Goal: Task Accomplishment & Management: Manage account settings

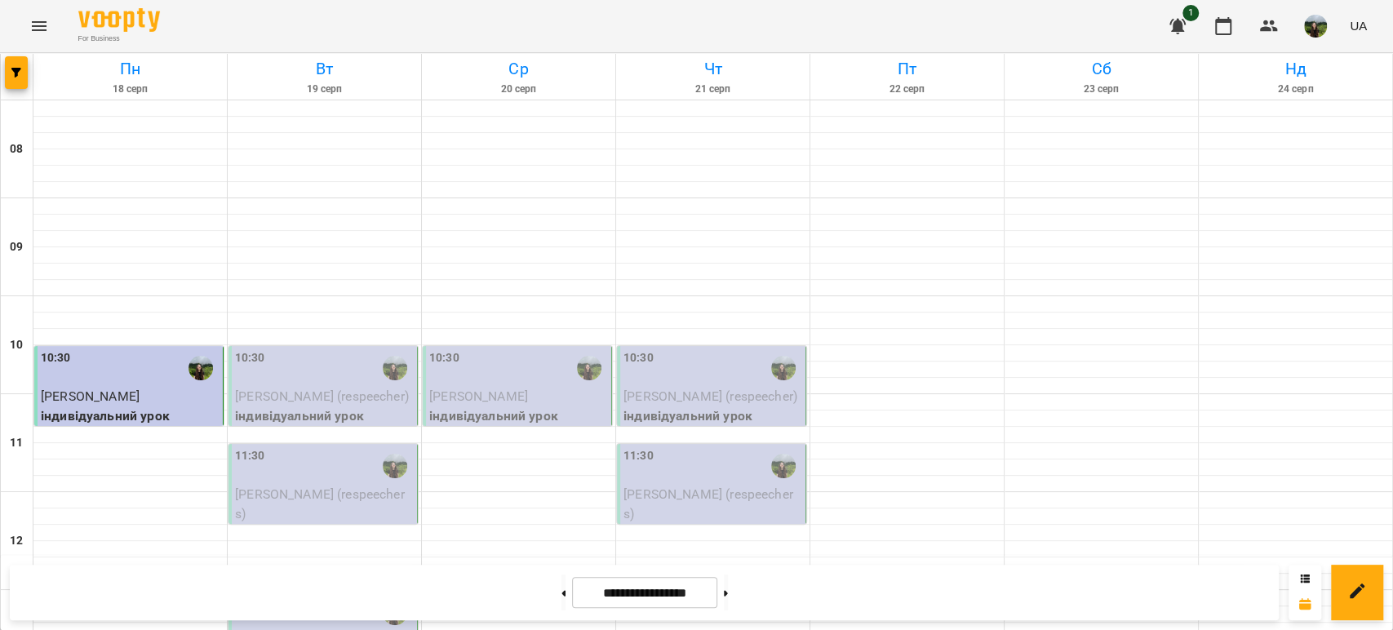
scroll to position [145, 0]
click at [320, 388] on span "[PERSON_NAME] (respeecher)" at bounding box center [322, 396] width 174 height 16
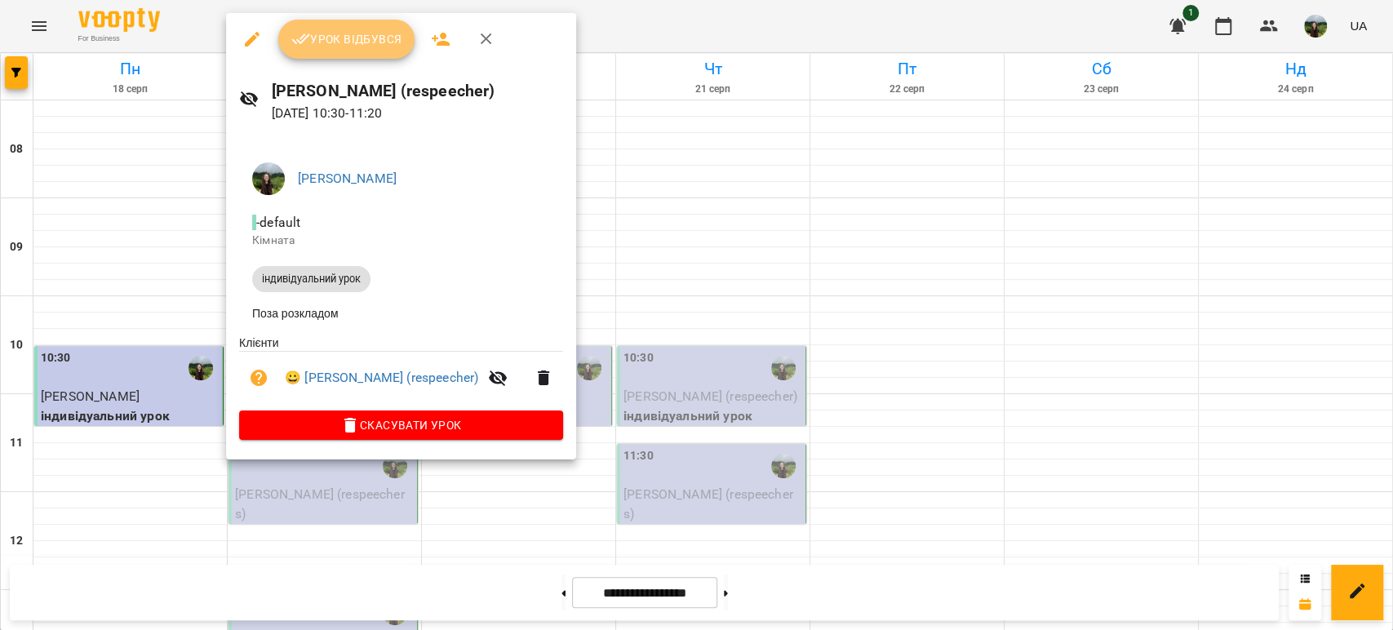
click at [359, 46] on span "Урок відбувся" at bounding box center [346, 39] width 111 height 20
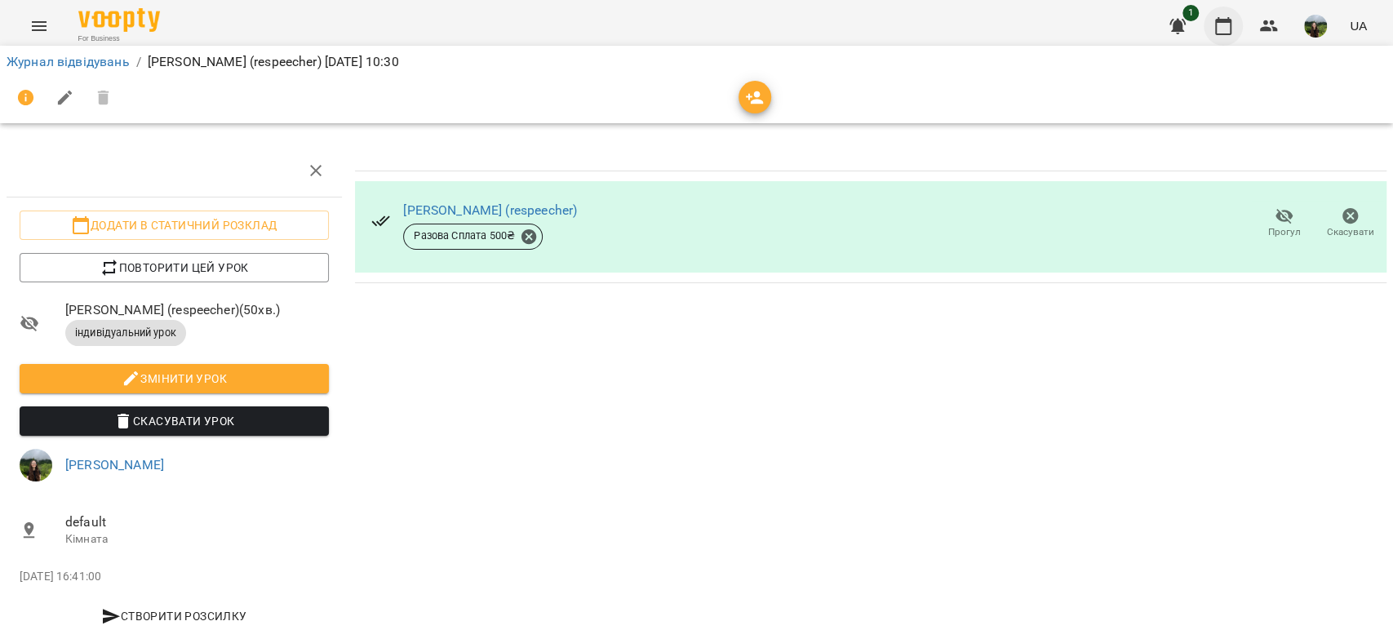
click at [1234, 28] on button "button" at bounding box center [1223, 26] width 39 height 39
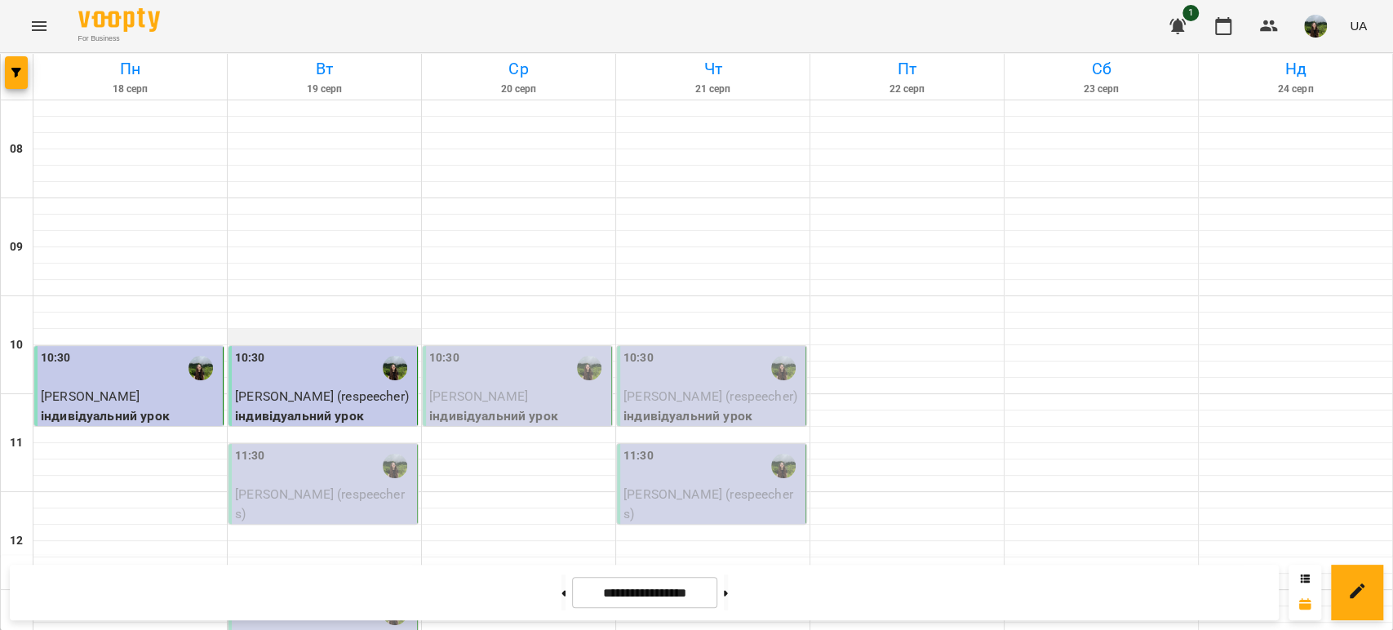
scroll to position [190, 0]
click at [292, 447] on div "11:30" at bounding box center [324, 466] width 179 height 38
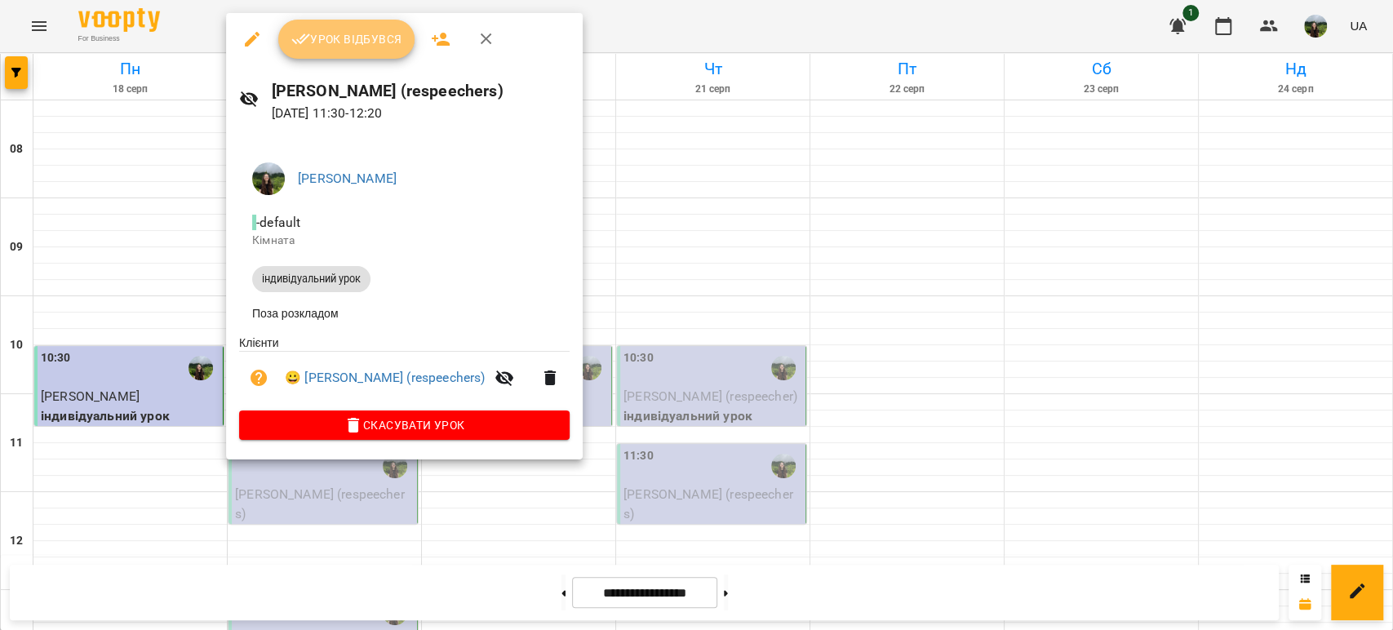
click at [351, 30] on span "Урок відбувся" at bounding box center [346, 39] width 111 height 20
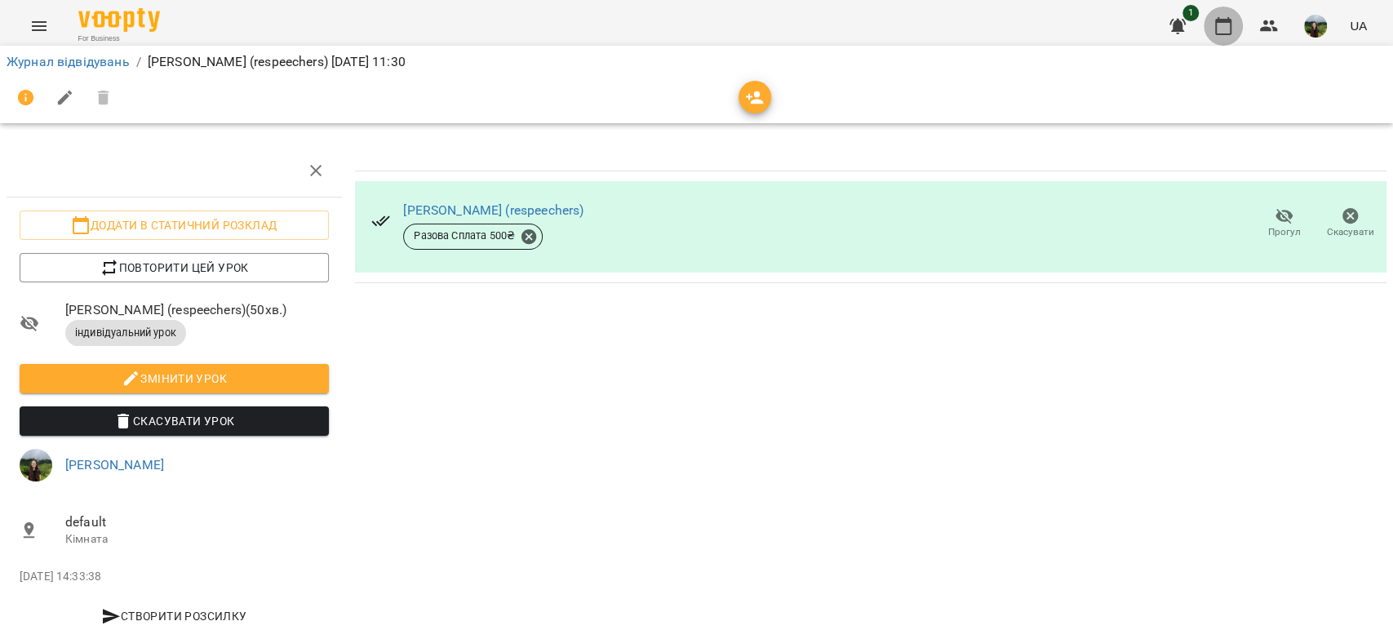
click at [1239, 28] on button "button" at bounding box center [1223, 26] width 39 height 39
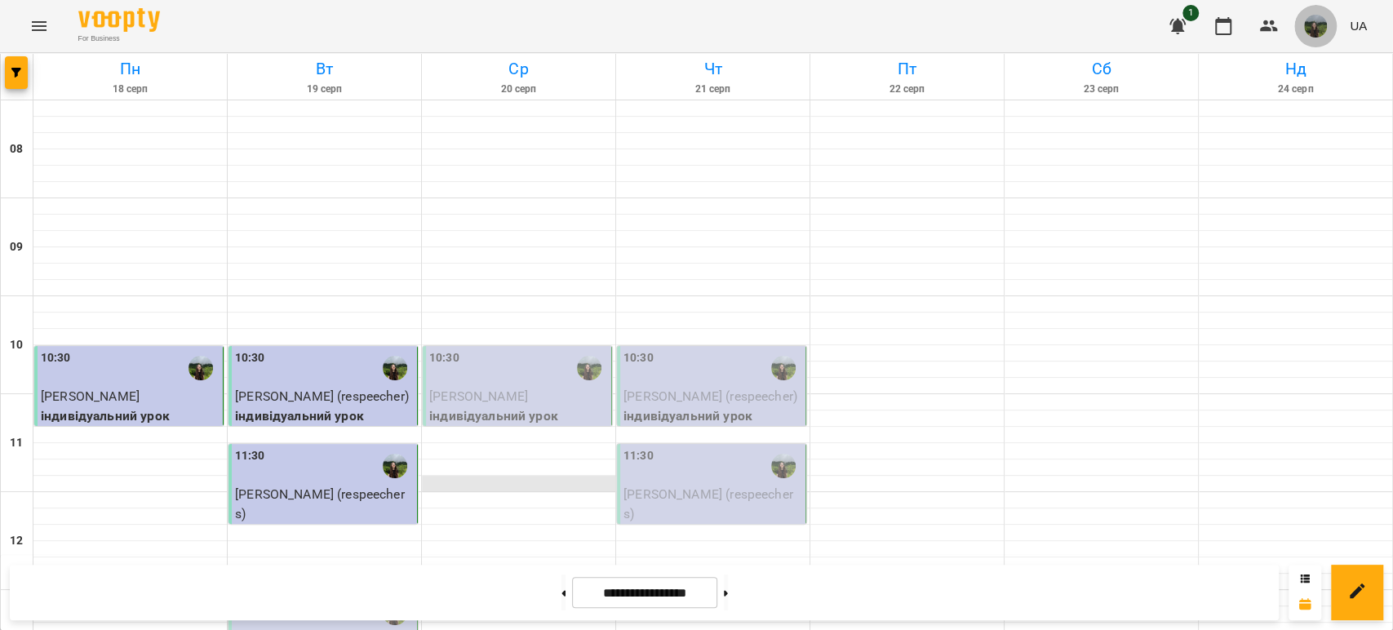
scroll to position [155, 0]
